Goal: Communication & Community: Answer question/provide support

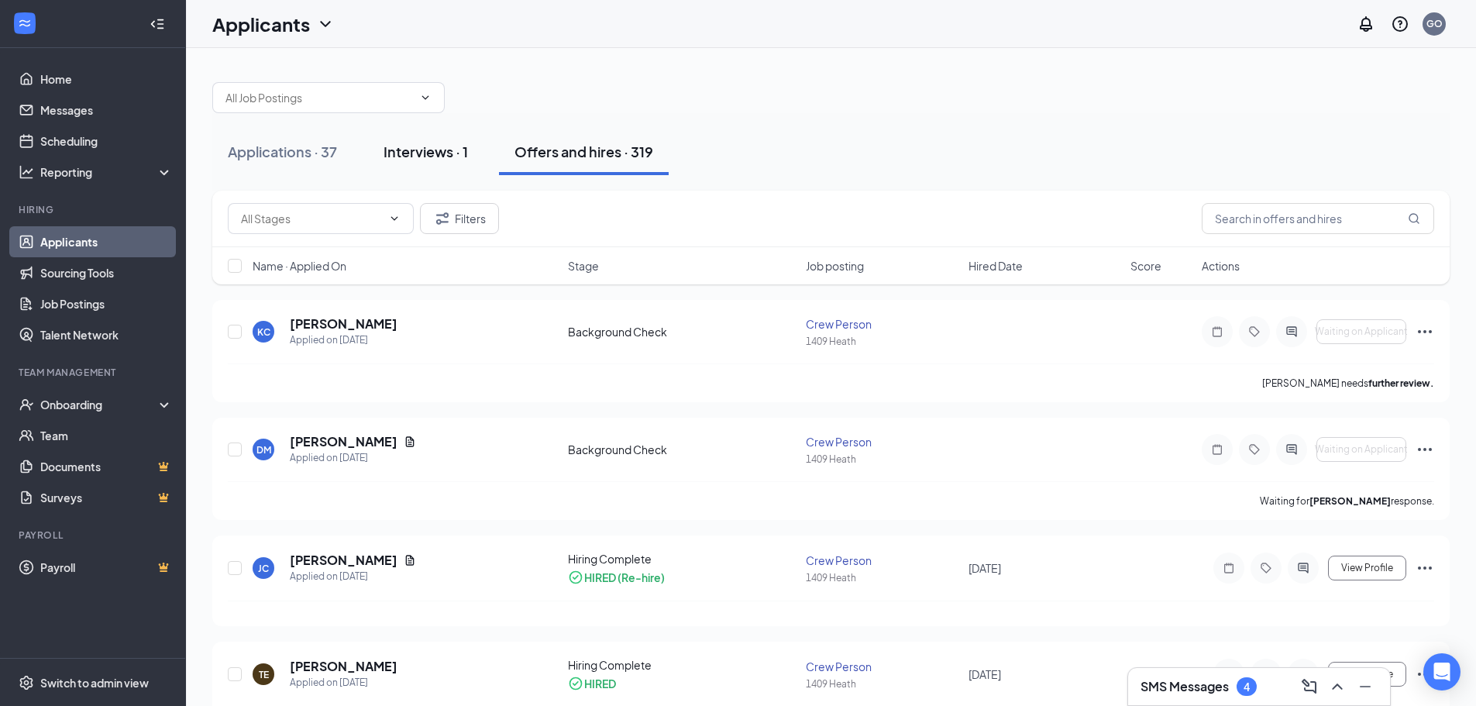
click at [406, 157] on div "Interviews · 1" at bounding box center [426, 151] width 84 height 19
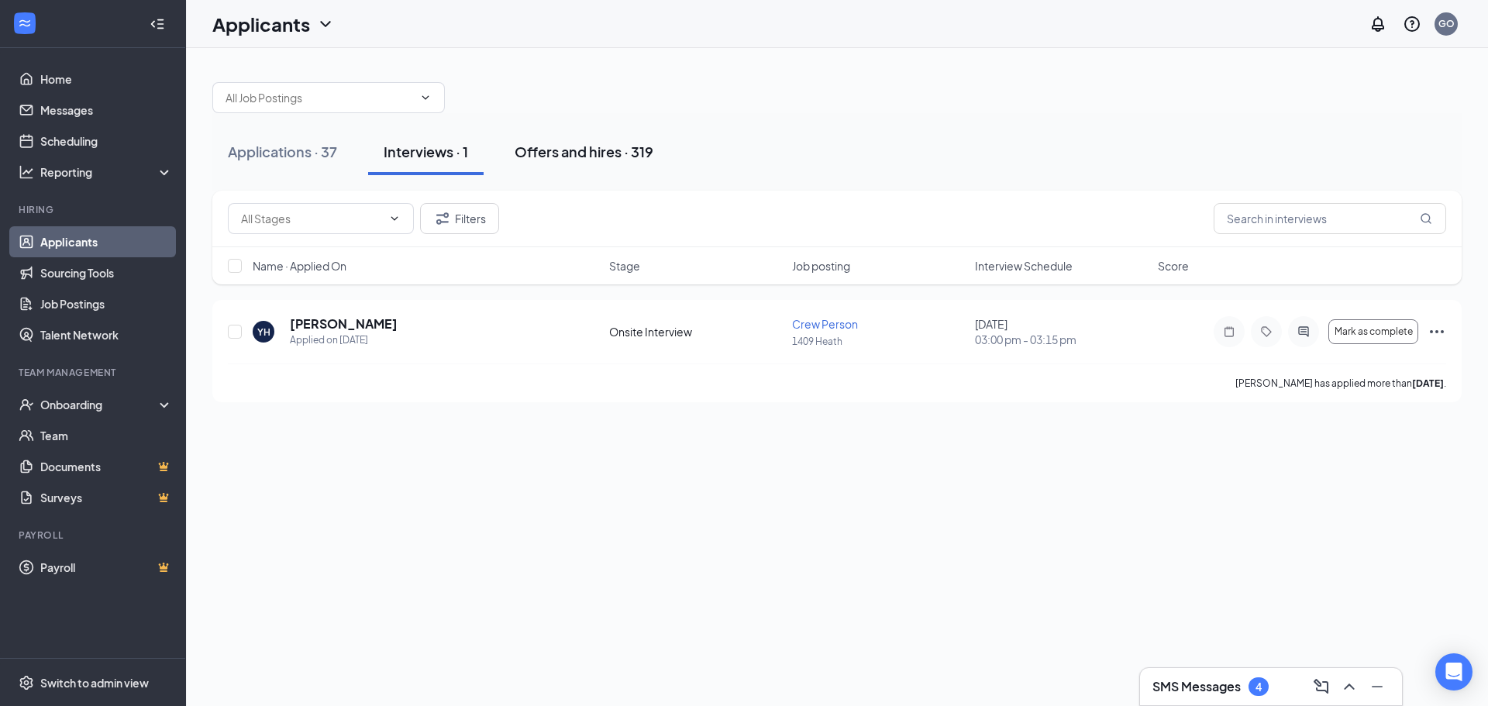
click at [567, 148] on div "Offers and hires · 319" at bounding box center [583, 151] width 139 height 19
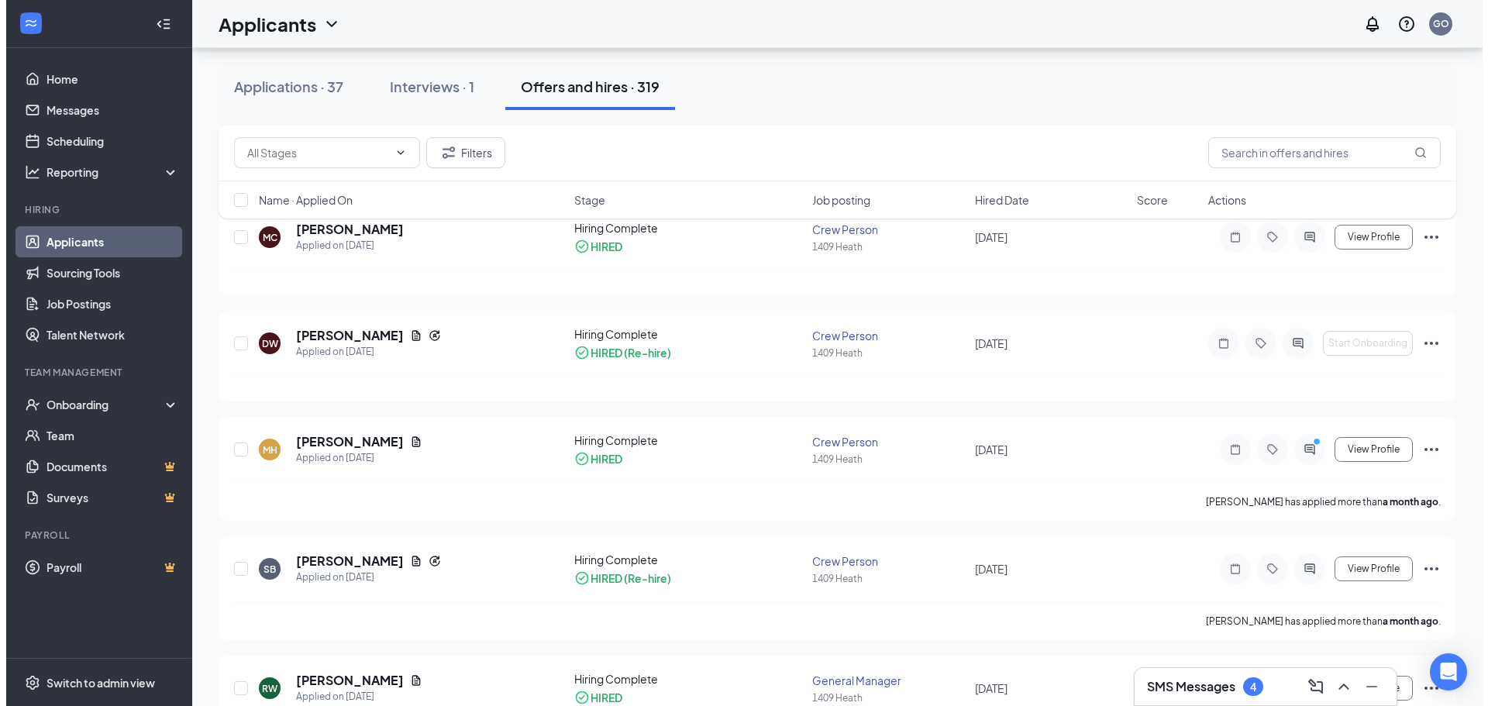
scroll to position [775, 0]
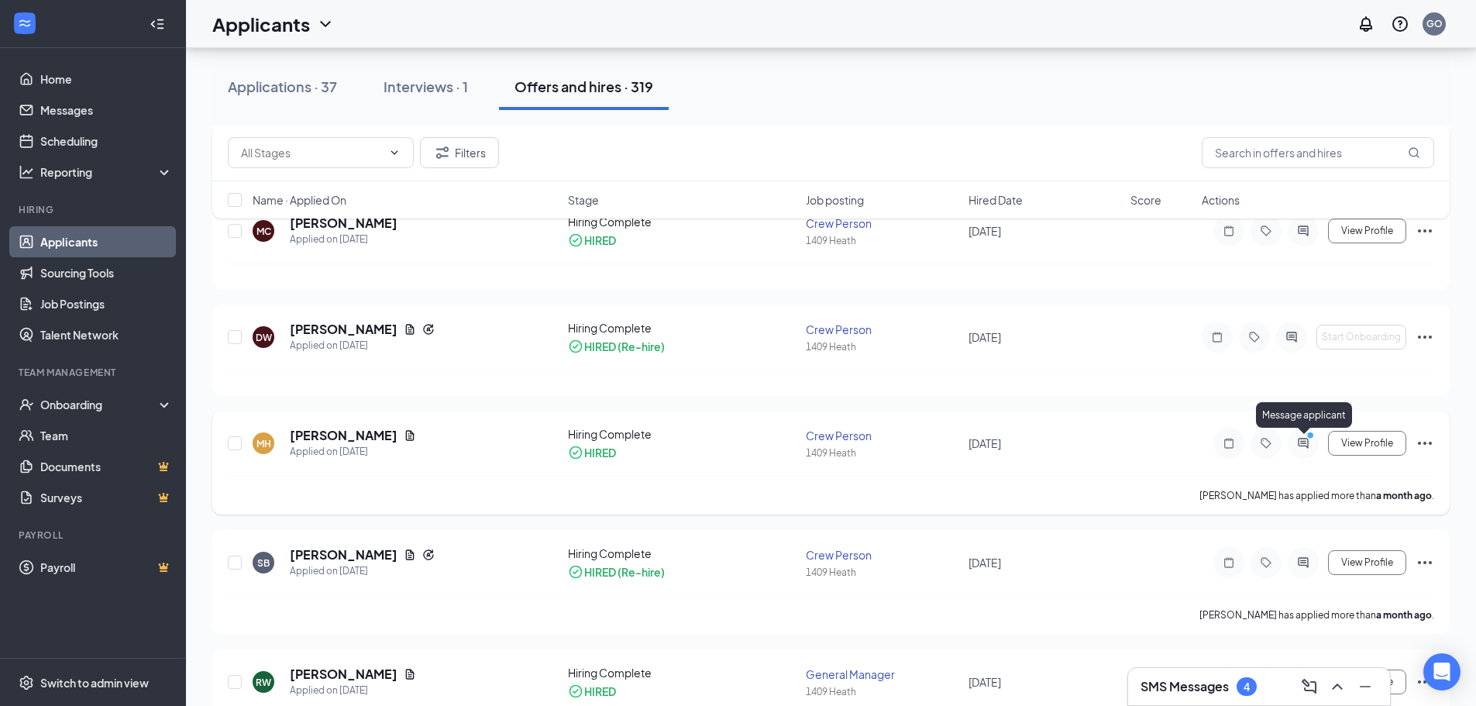
click at [1305, 441] on icon "PrimaryDot" at bounding box center [1312, 437] width 19 height 12
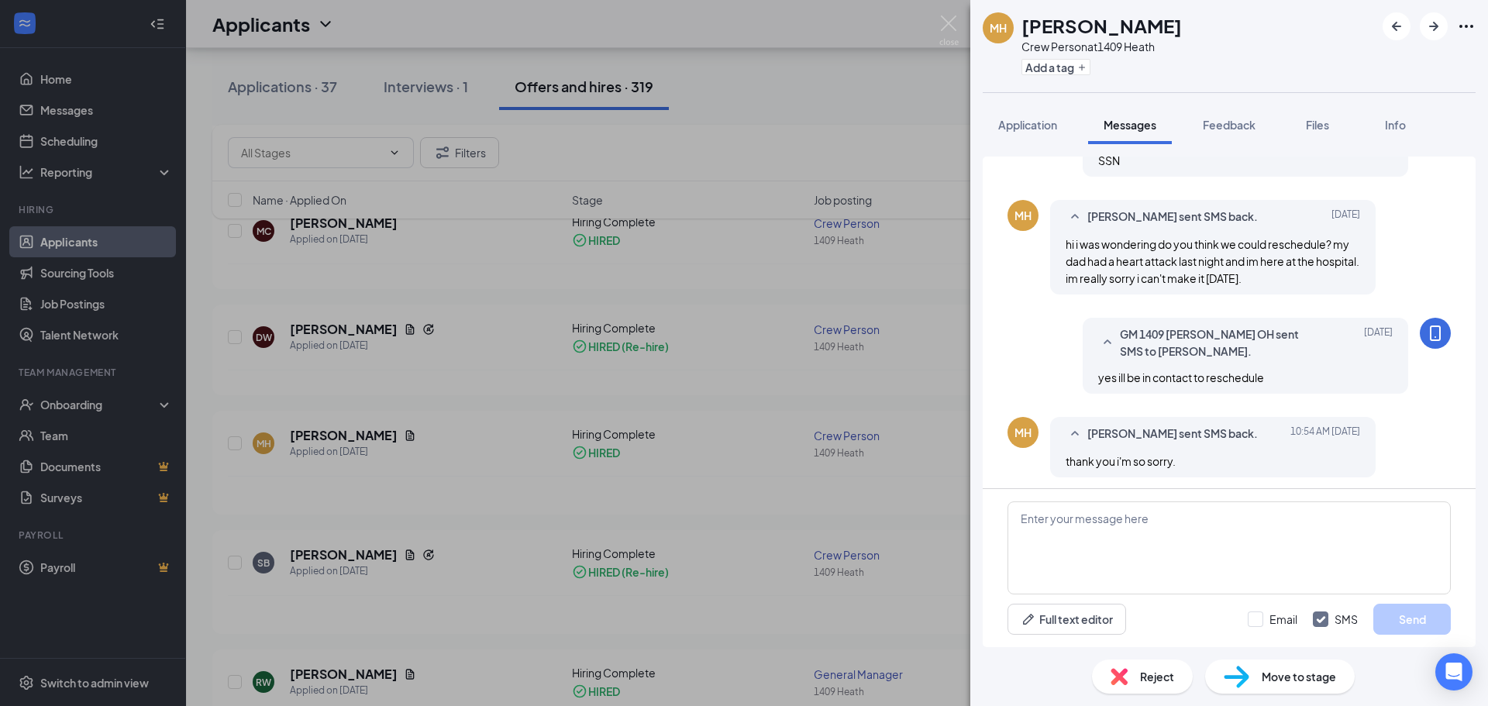
scroll to position [525, 0]
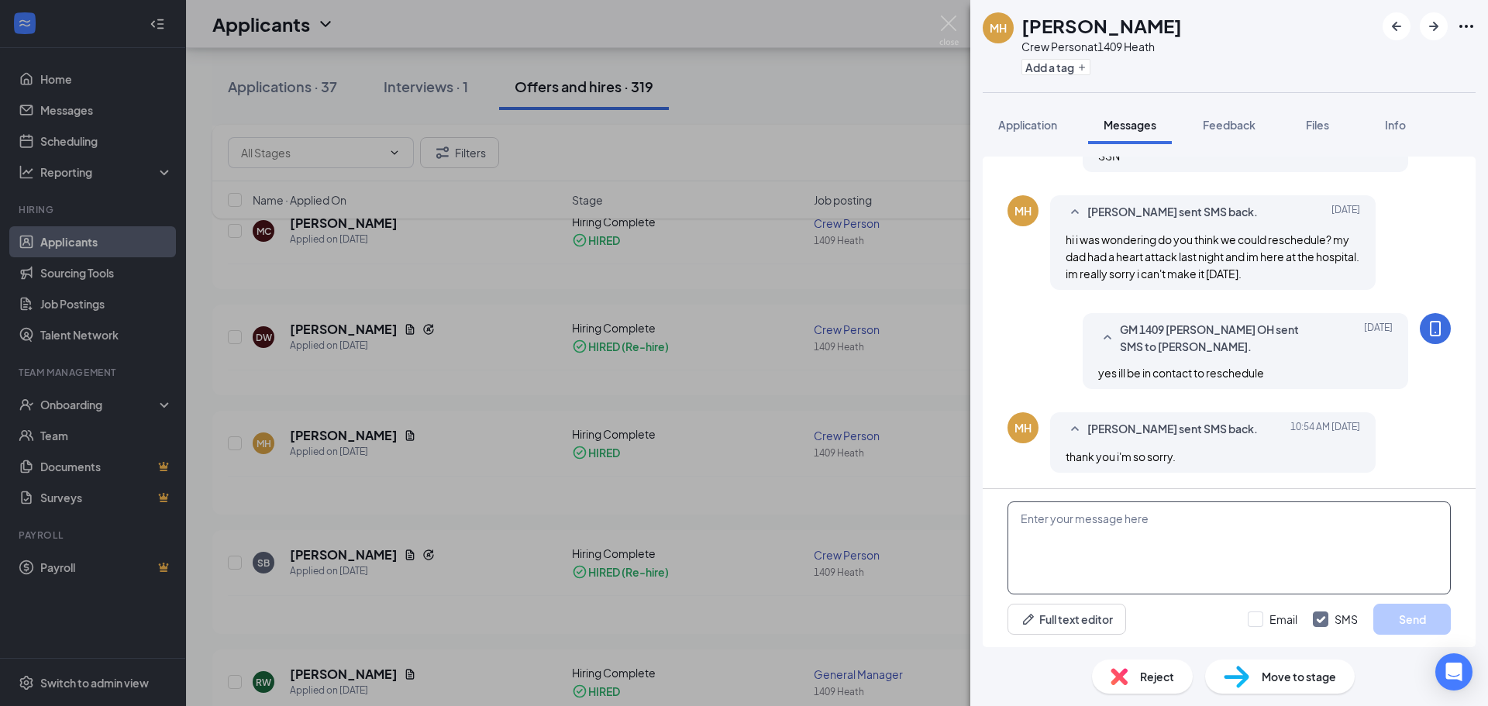
click at [1247, 573] on textarea at bounding box center [1228, 547] width 443 height 93
type textarea "Is [DATE] at 3:15p ok for you?"
click at [1417, 621] on button "Send" at bounding box center [1411, 619] width 77 height 31
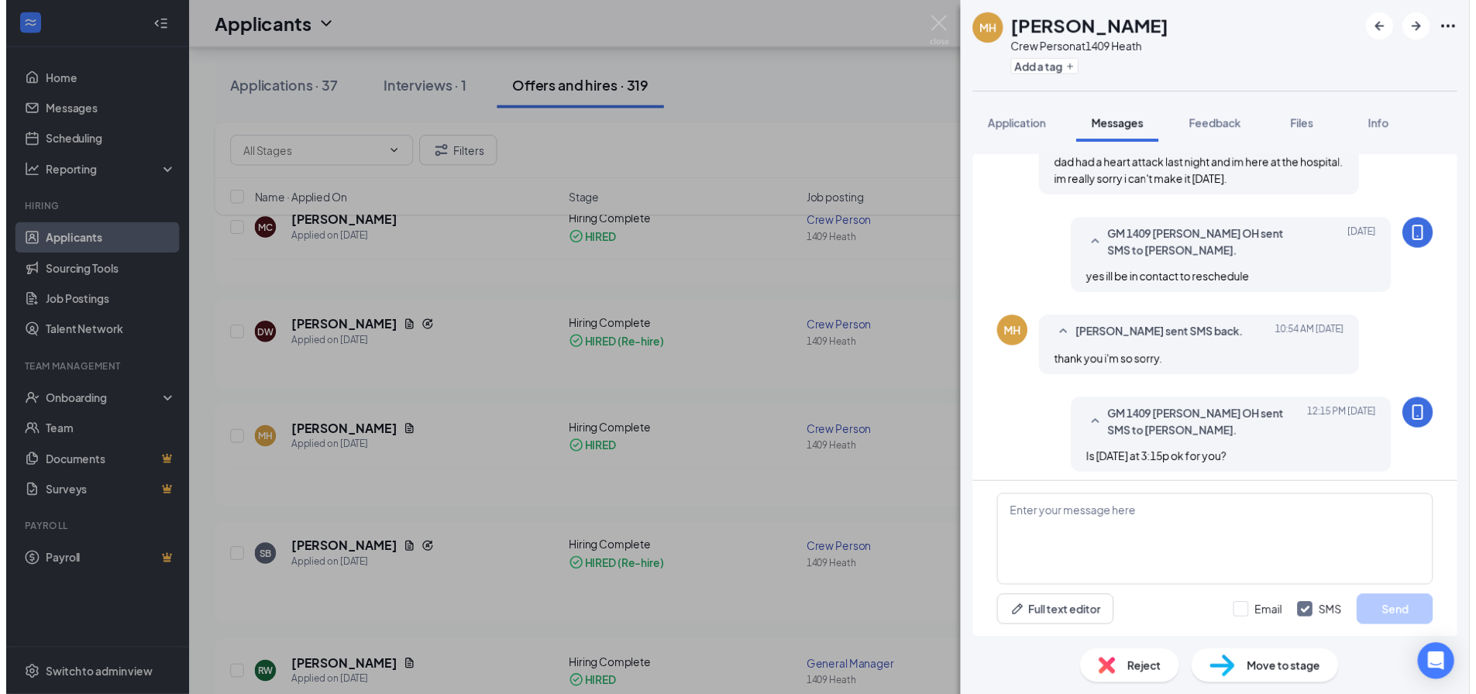
scroll to position [624, 0]
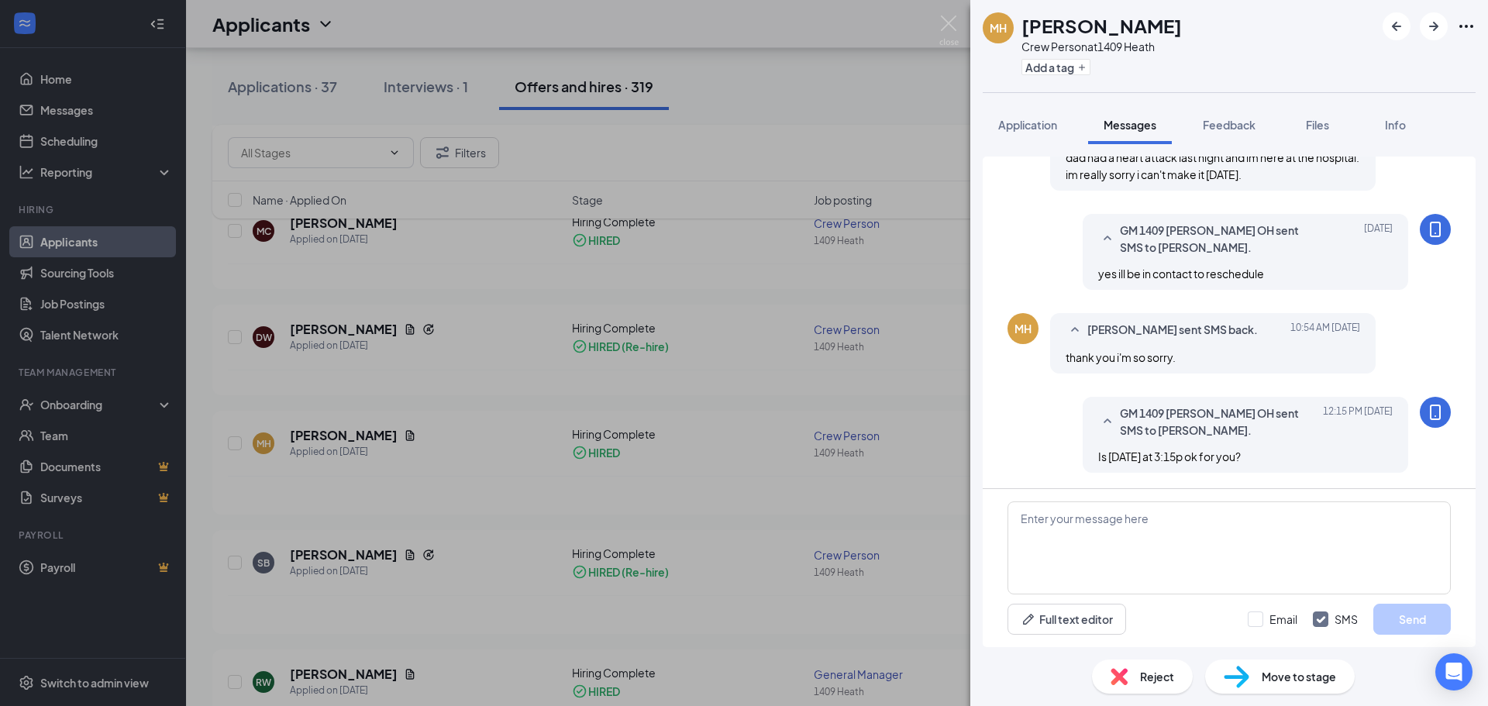
drag, startPoint x: 794, startPoint y: 75, endPoint x: 1309, endPoint y: 88, distance: 514.6
click at [794, 75] on div "MH [PERSON_NAME] Crew Person at 1409 Heath Add a tag Application Messages Feedb…" at bounding box center [744, 353] width 1488 height 706
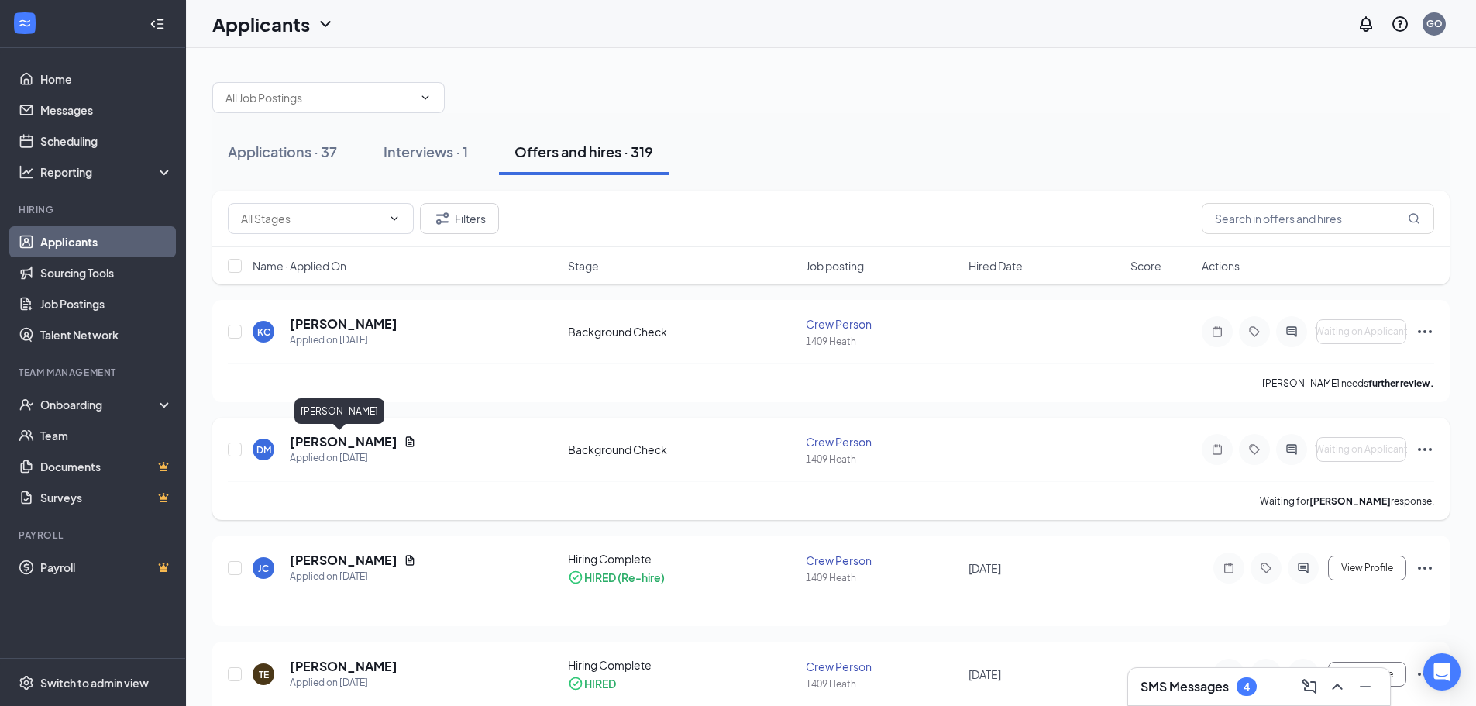
click at [325, 439] on h5 "[PERSON_NAME]" at bounding box center [344, 441] width 108 height 17
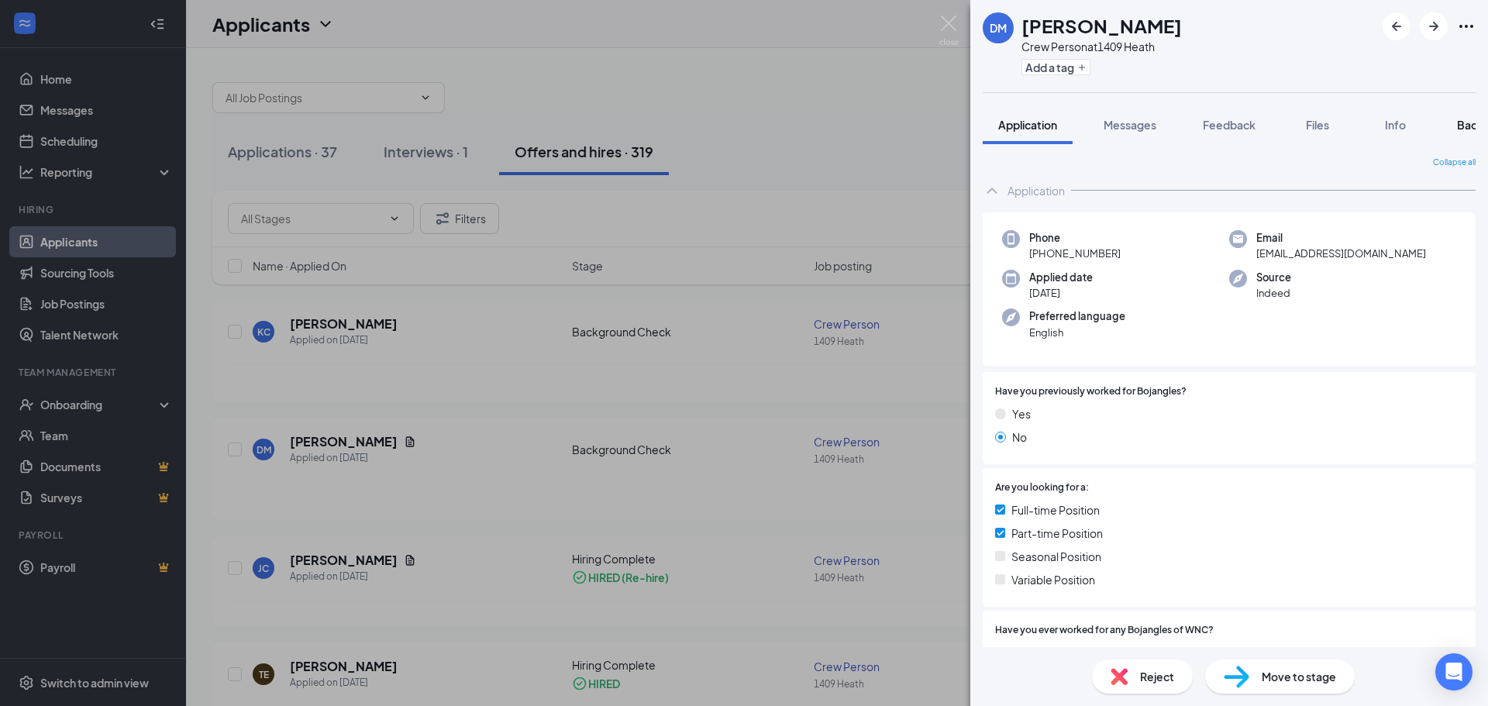
click at [1472, 122] on span "Background" at bounding box center [1489, 125] width 64 height 14
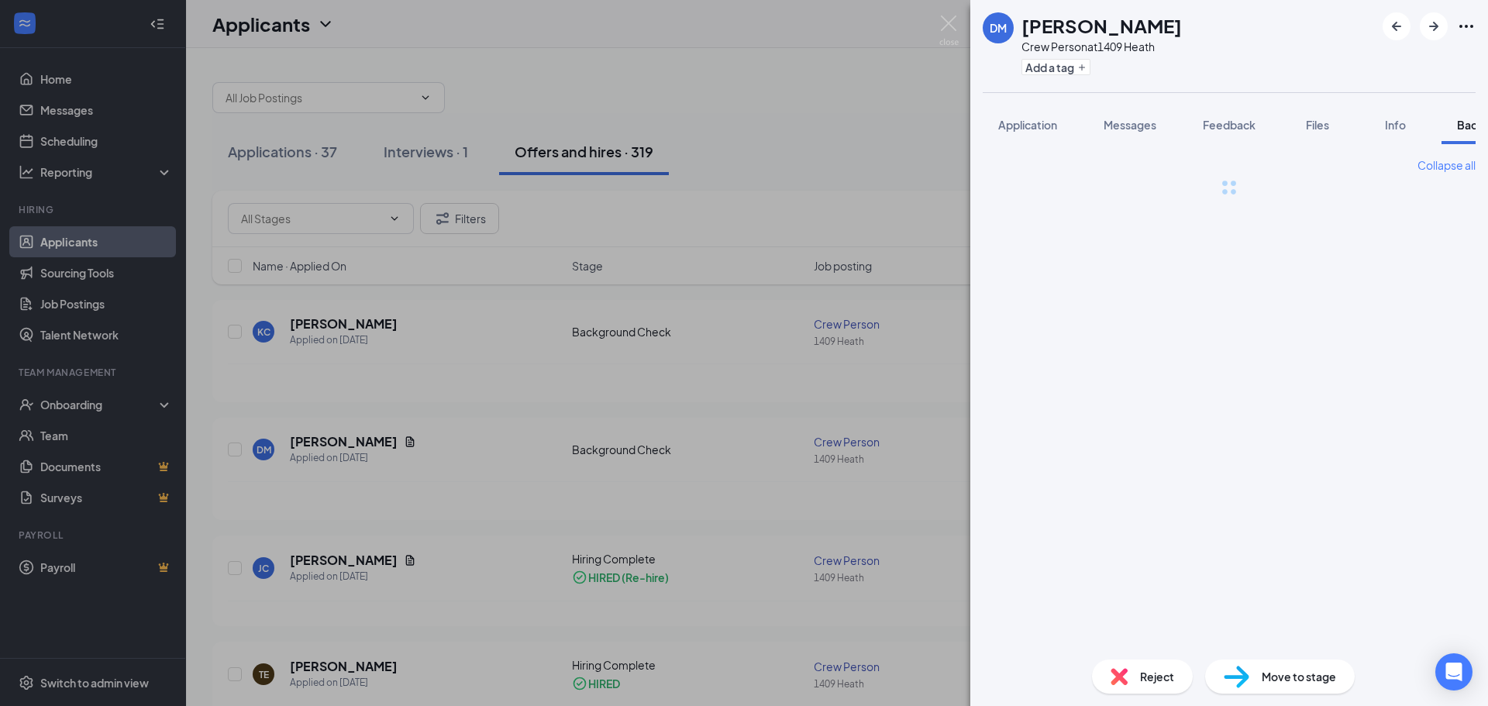
scroll to position [0, 64]
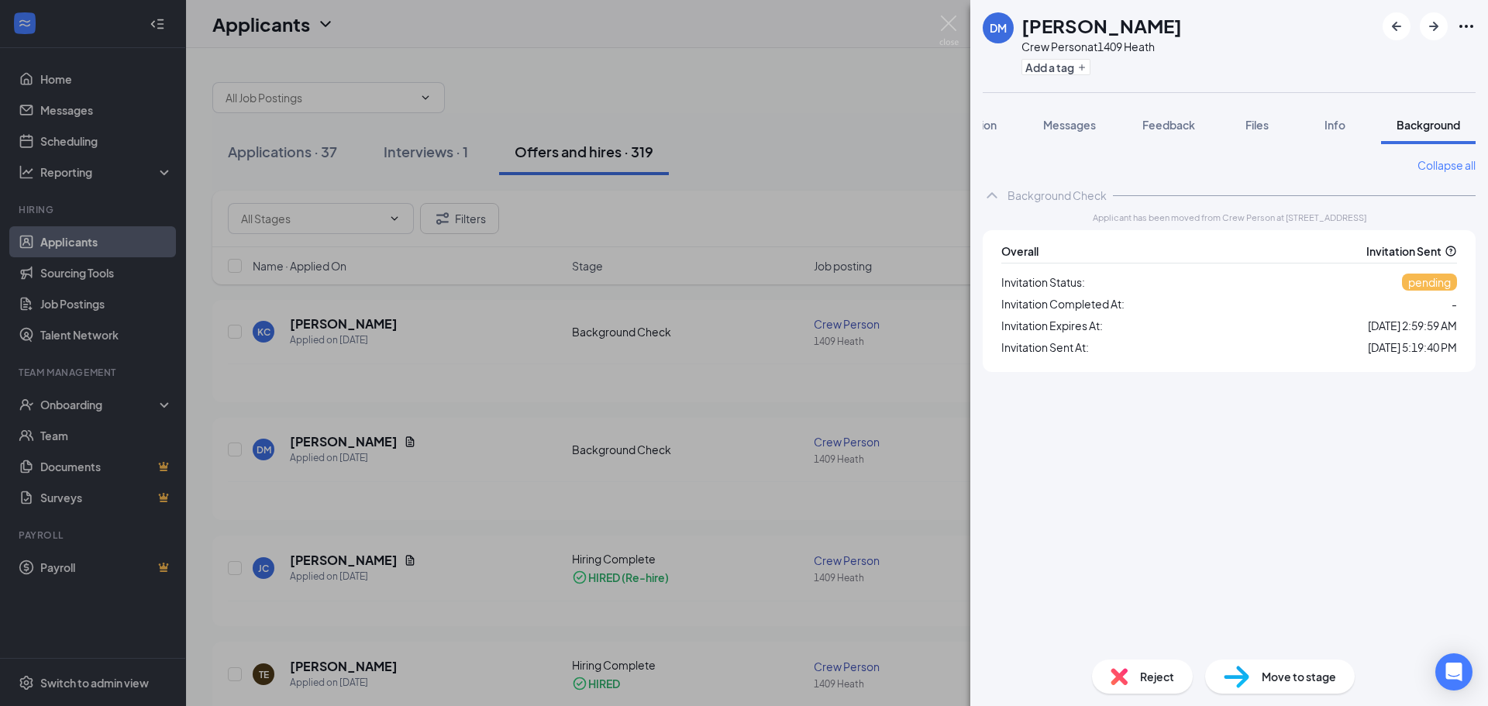
click at [867, 135] on div "[PERSON_NAME] Crew Person at 1409 Heath Add a tag Application Messages Feedback…" at bounding box center [744, 353] width 1488 height 706
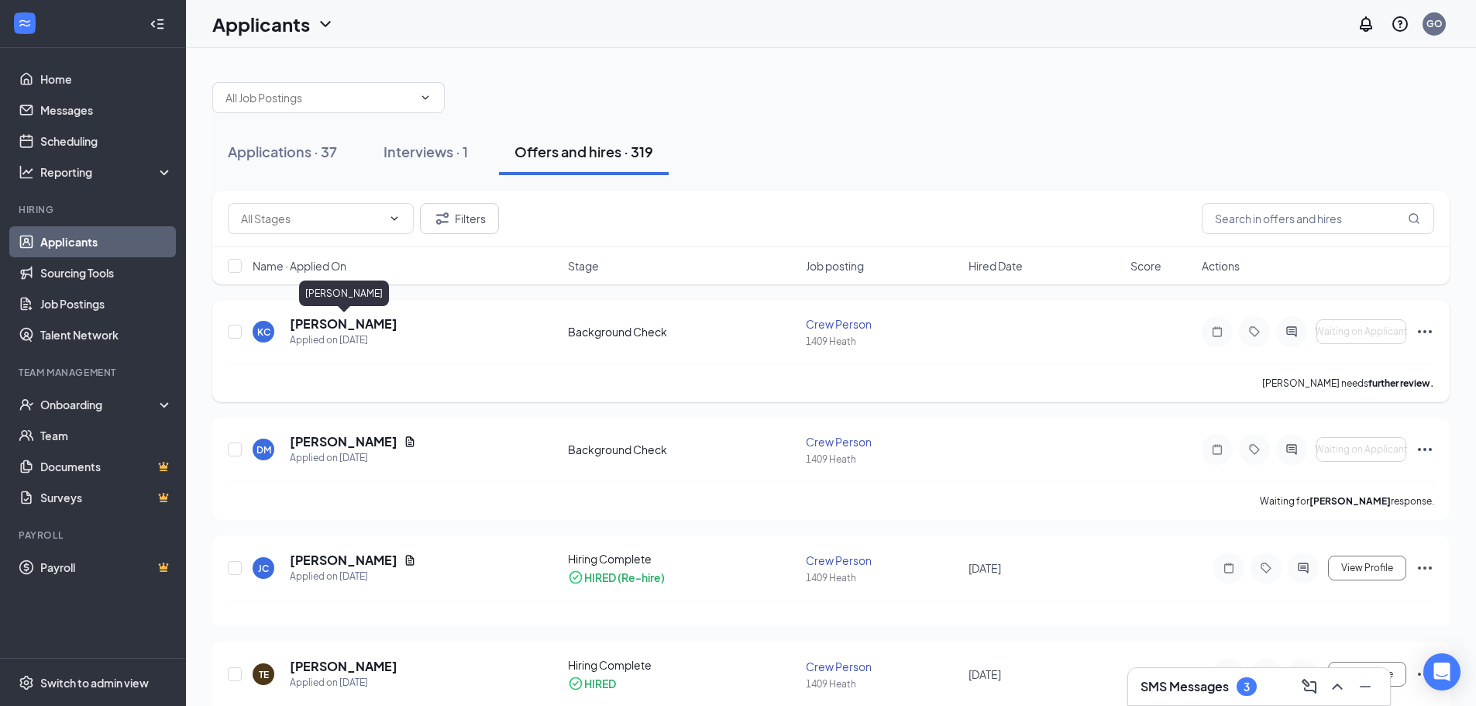
click at [394, 325] on h5 "[PERSON_NAME]" at bounding box center [344, 323] width 108 height 17
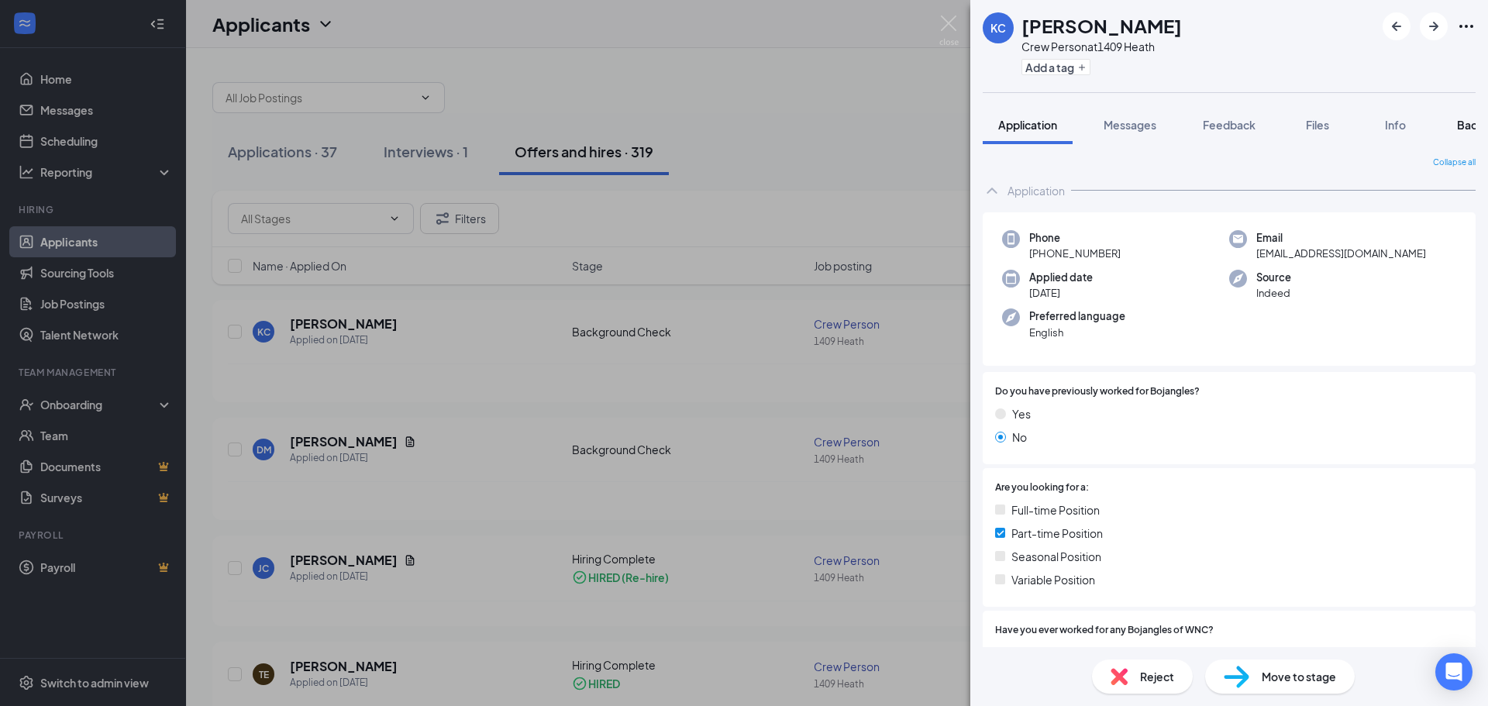
click at [1464, 130] on span "Background" at bounding box center [1489, 125] width 64 height 14
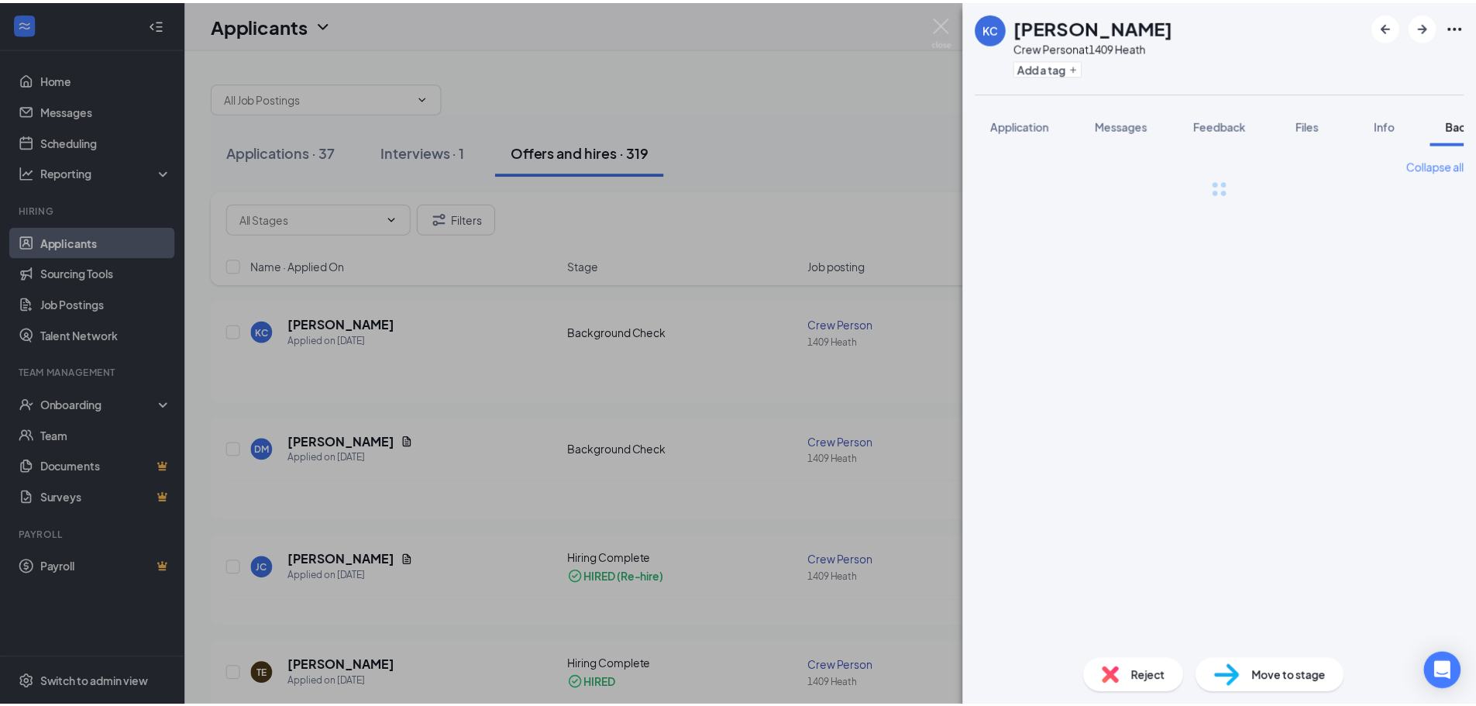
scroll to position [0, 64]
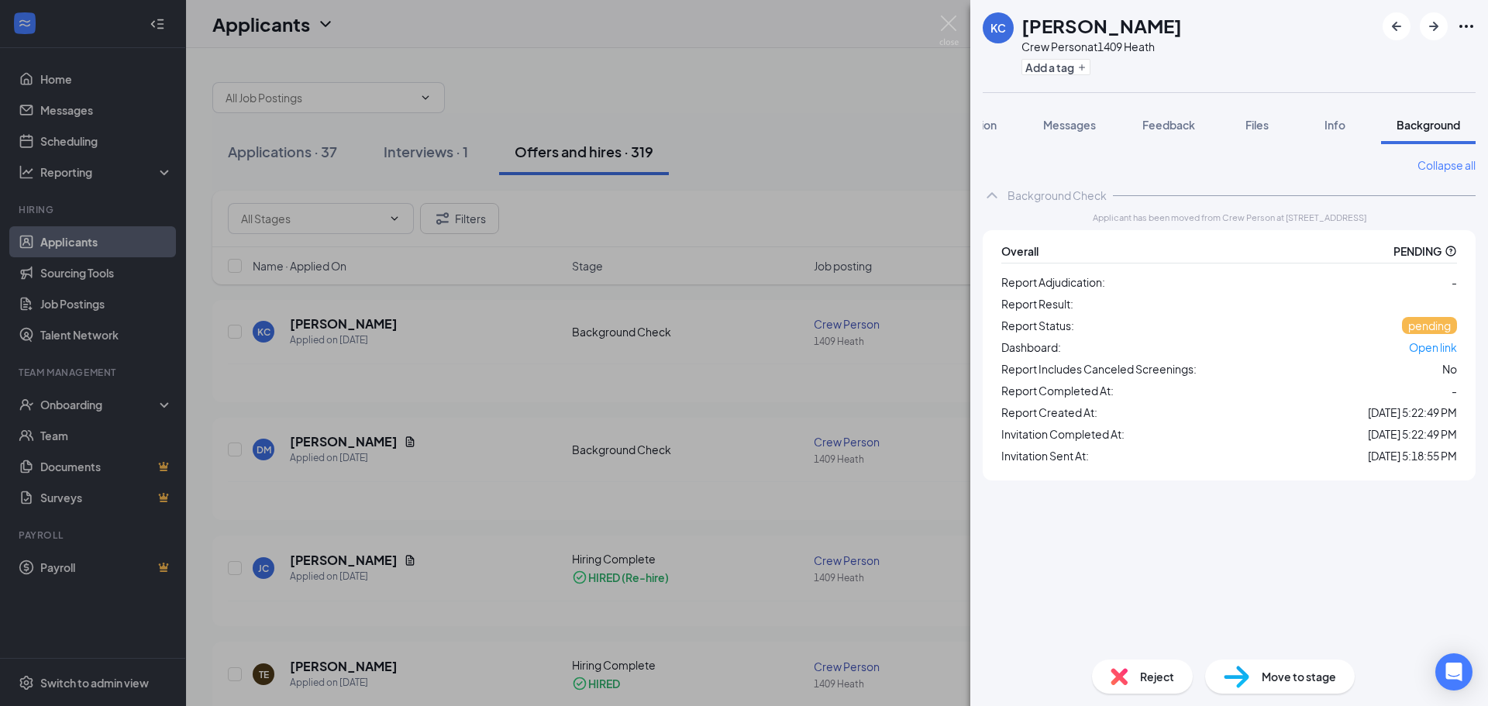
click at [834, 150] on div "[PERSON_NAME] [PERSON_NAME] Crew Person at 1409 Heath Add a tag Application Mes…" at bounding box center [744, 353] width 1488 height 706
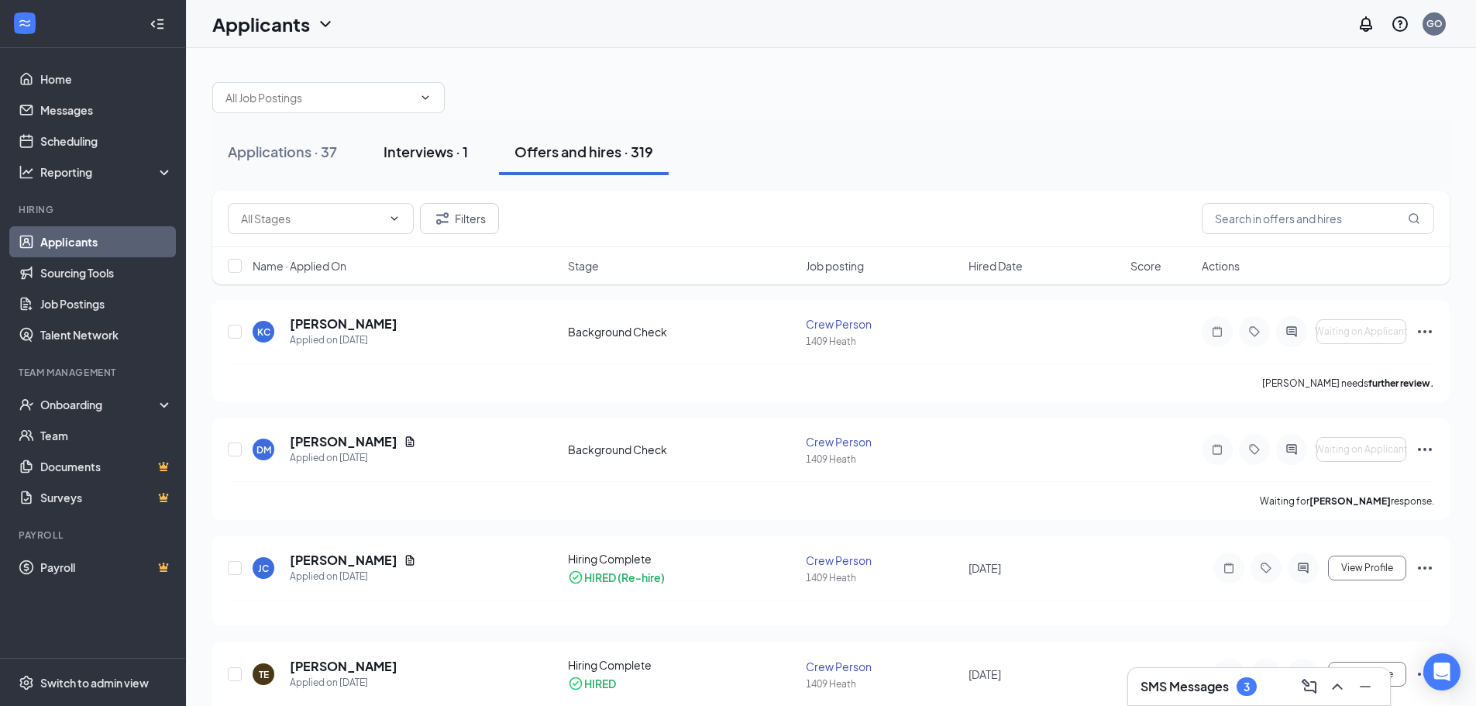
click at [432, 143] on div "Interviews · 1" at bounding box center [426, 151] width 84 height 19
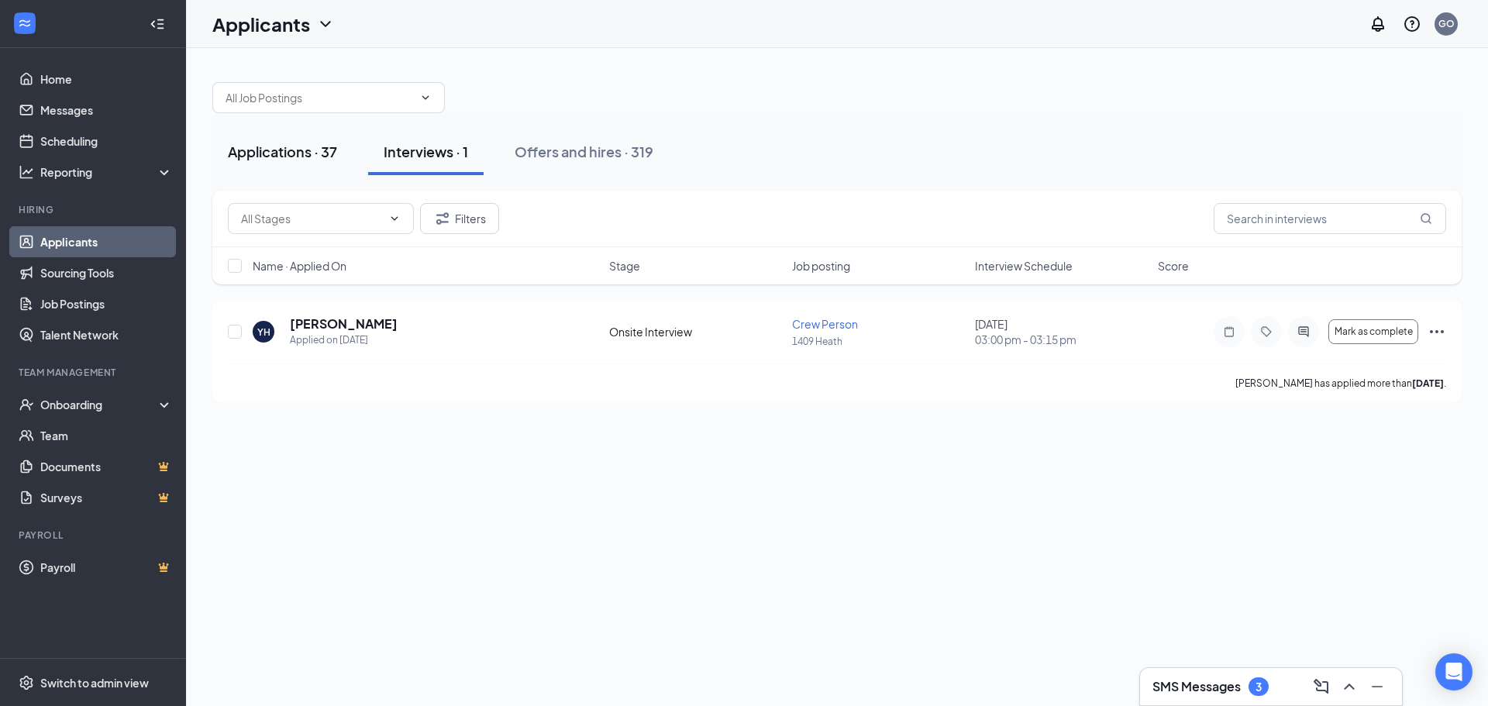
click at [290, 159] on div "Applications · 37" at bounding box center [282, 151] width 109 height 19
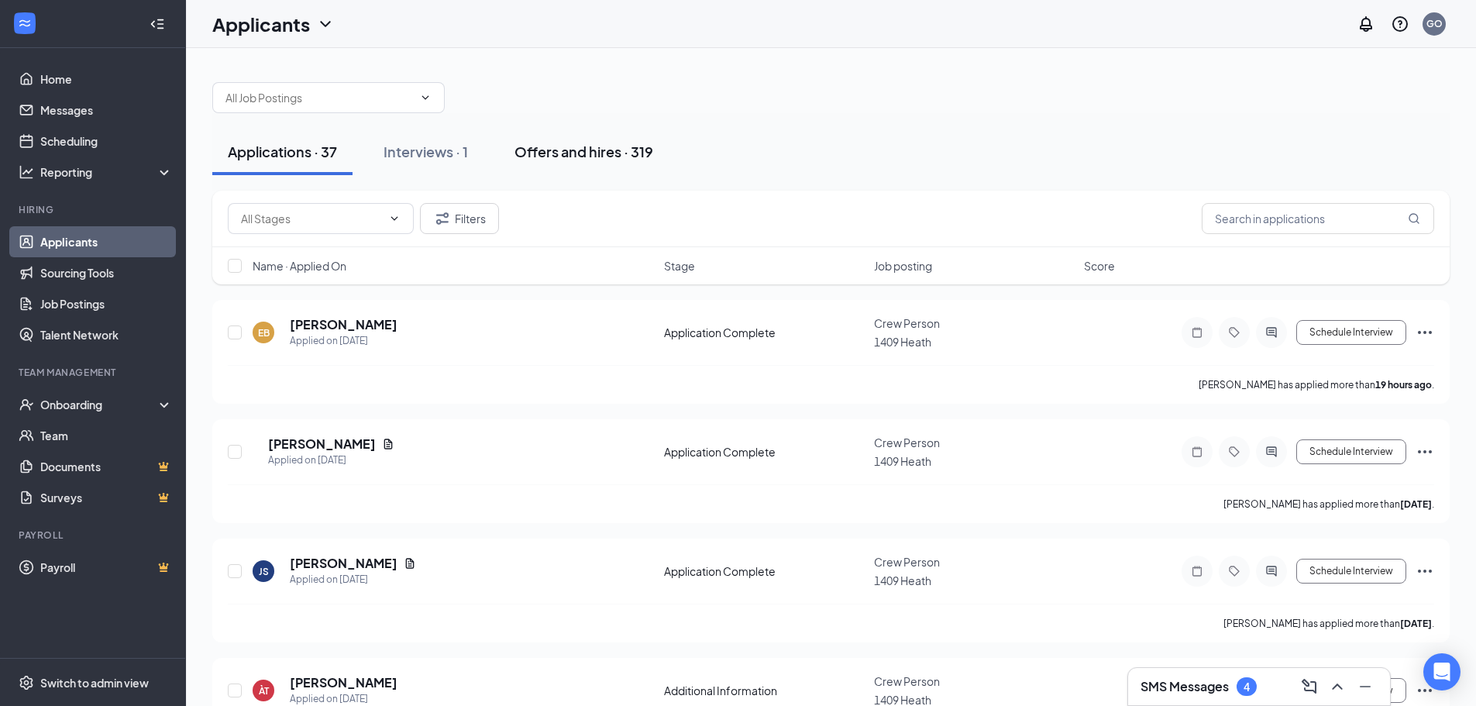
drag, startPoint x: 604, startPoint y: 149, endPoint x: 622, endPoint y: 136, distance: 22.3
click at [604, 149] on div "Offers and hires · 319" at bounding box center [583, 151] width 139 height 19
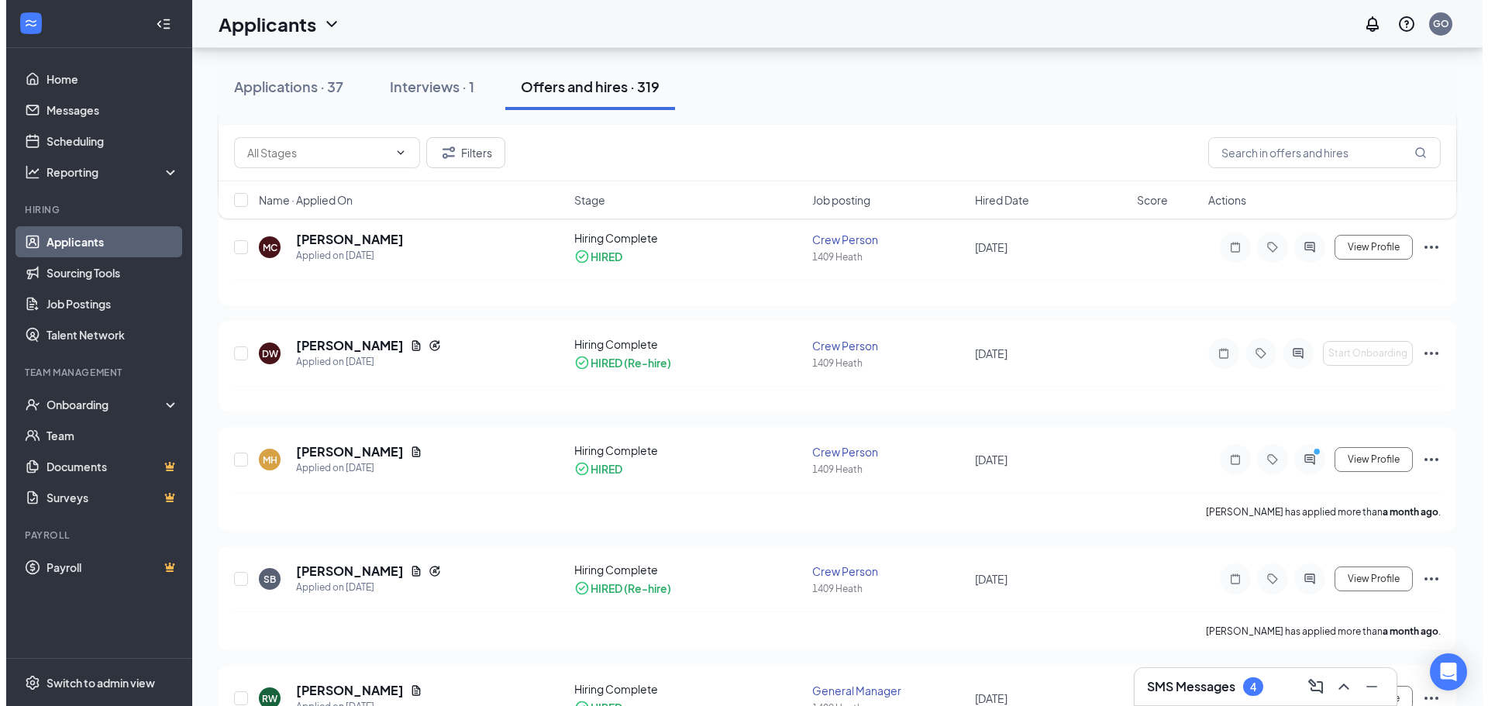
scroll to position [775, 0]
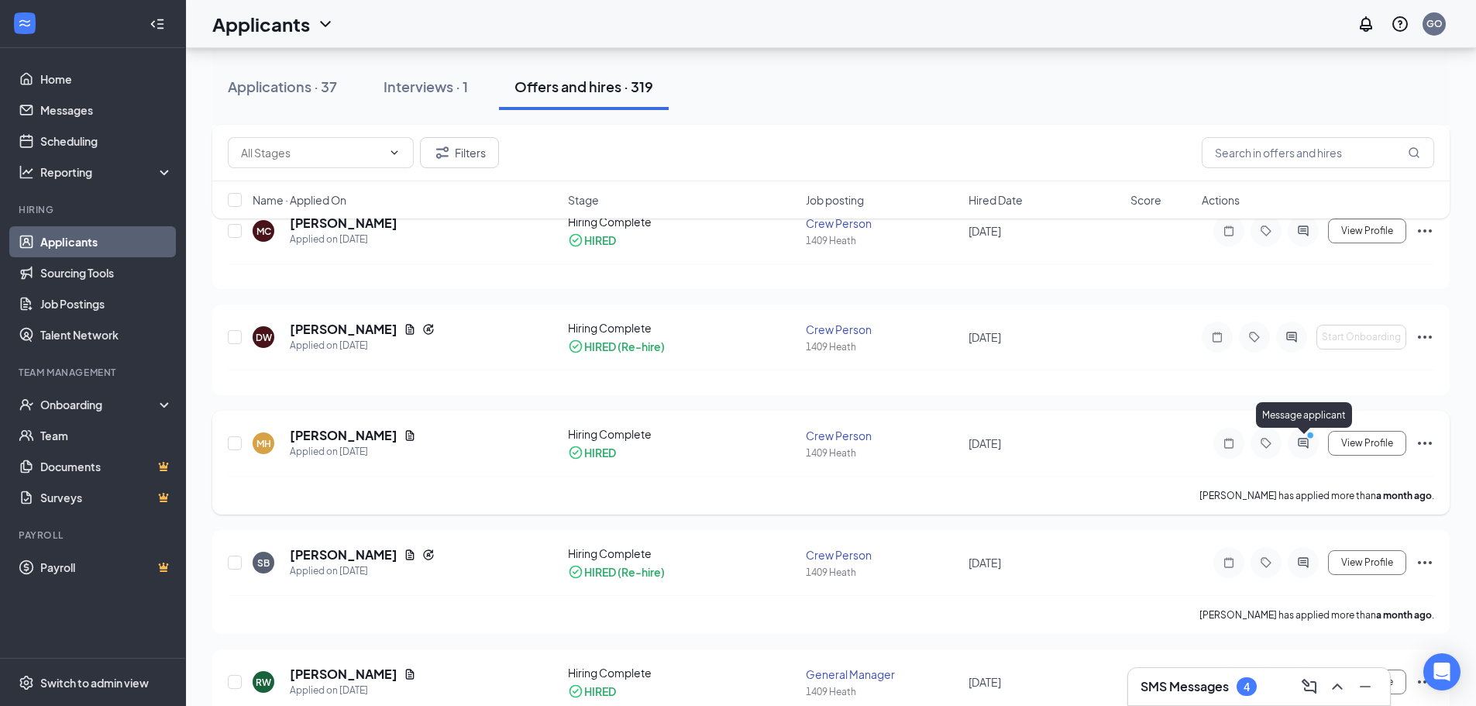
click at [1305, 444] on icon "ActiveChat" at bounding box center [1303, 443] width 19 height 12
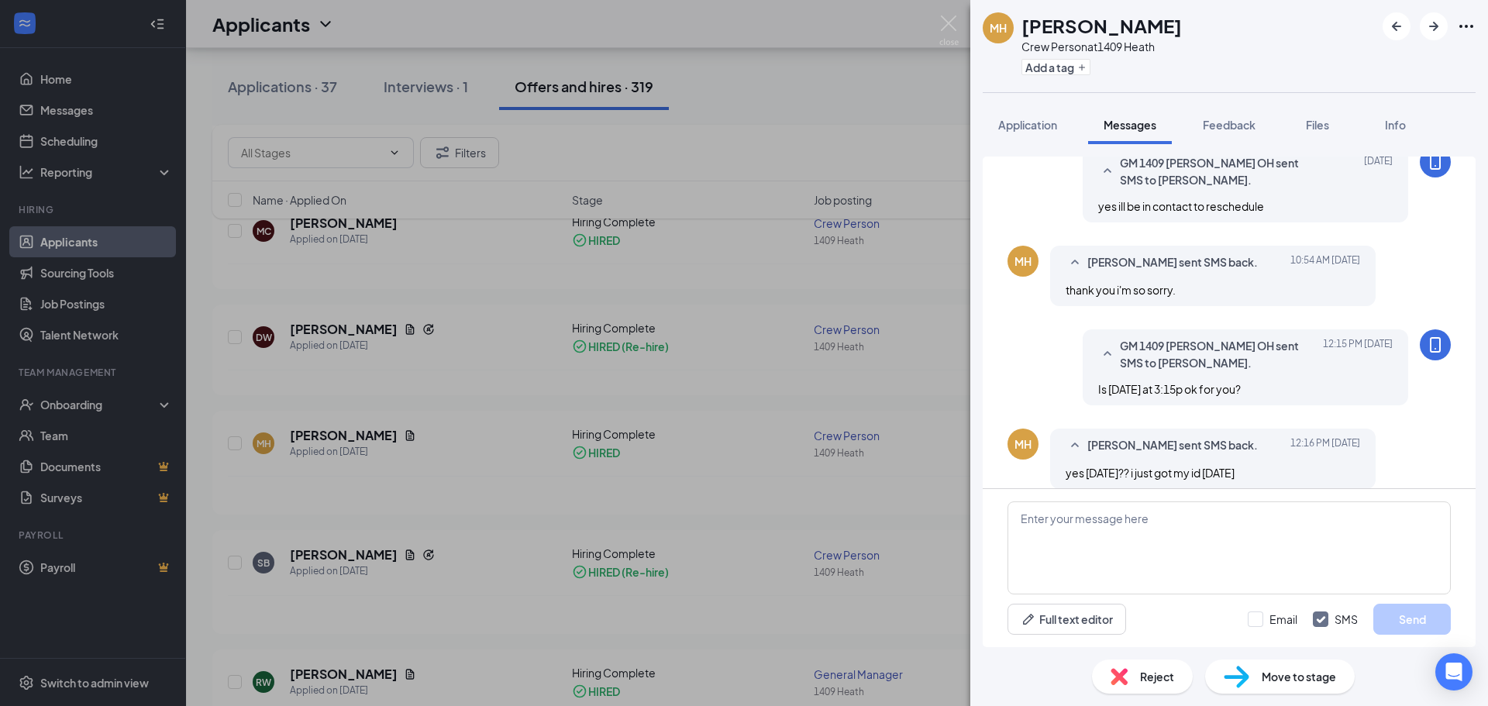
scroll to position [663, 0]
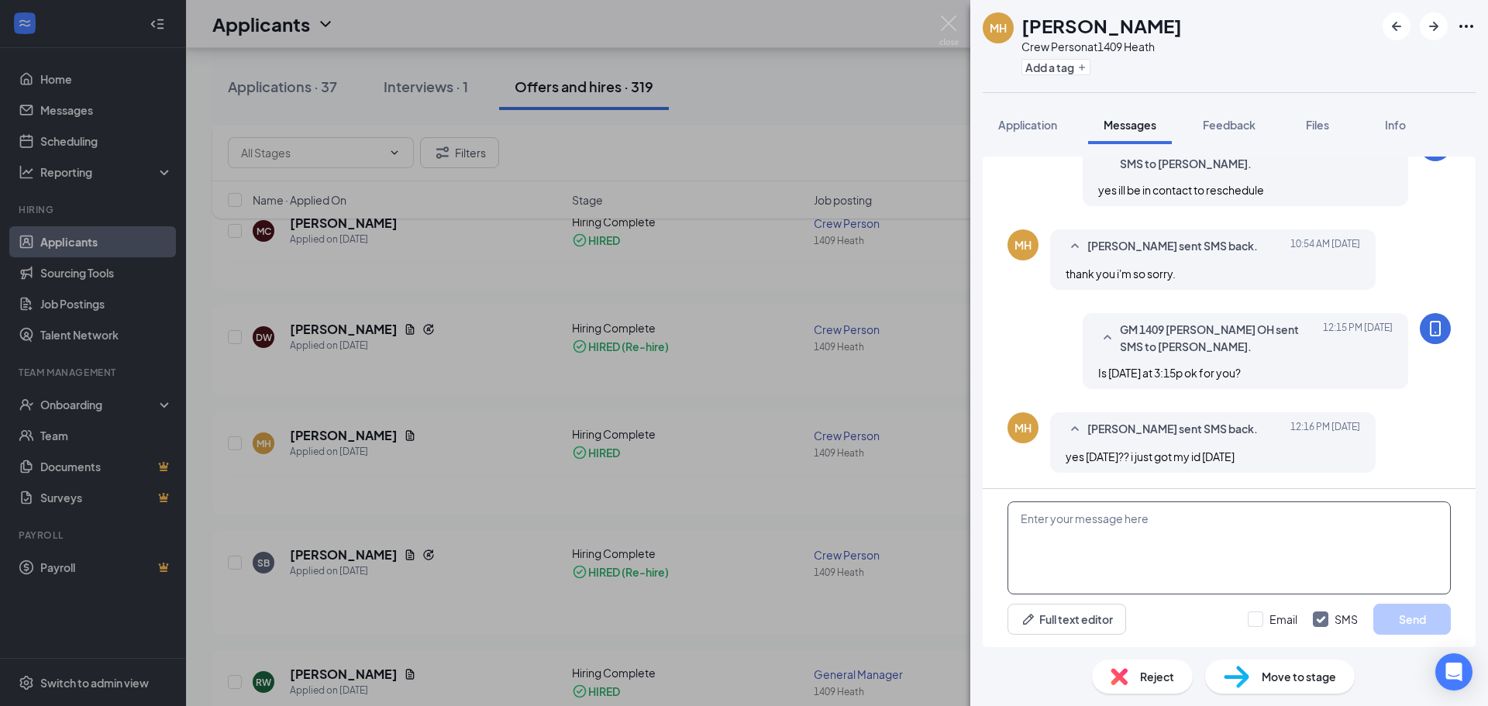
click at [1135, 525] on textarea at bounding box center [1228, 547] width 443 height 93
type textarea "Good Ill see you [DATE]"
click at [1399, 619] on button "Send" at bounding box center [1411, 619] width 77 height 31
